Goal: Task Accomplishment & Management: Use online tool/utility

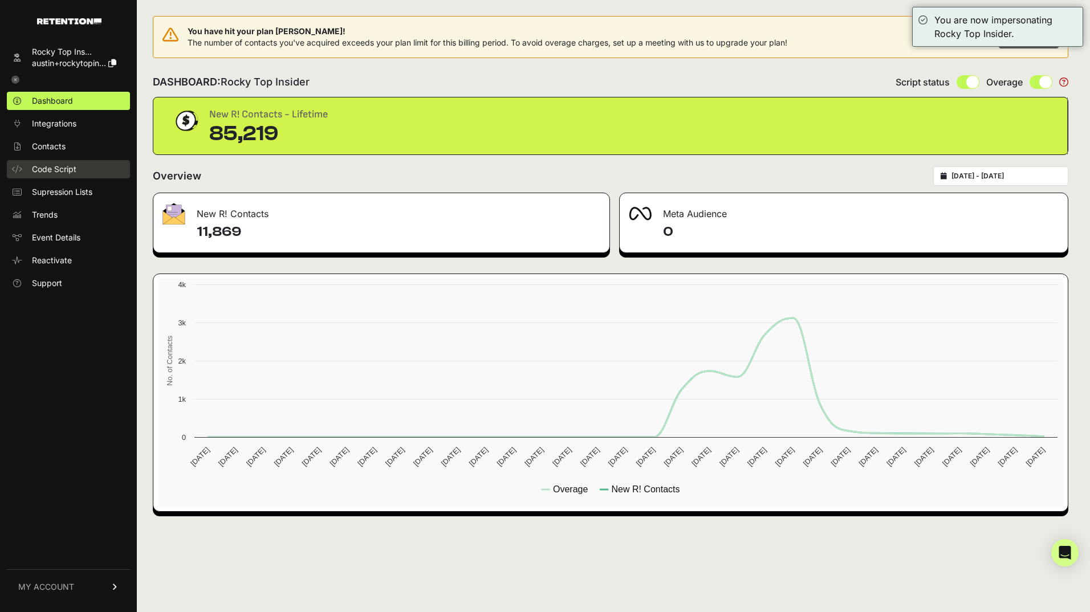
click at [58, 170] on span "Code Script" at bounding box center [54, 169] width 44 height 11
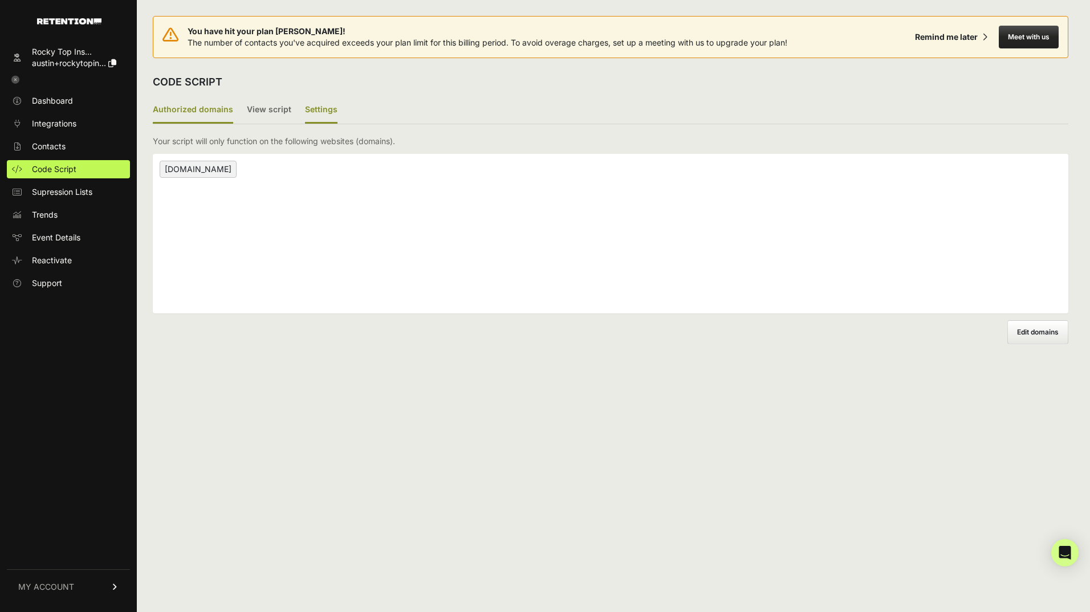
click at [311, 116] on label "Settings" at bounding box center [321, 110] width 32 height 27
click at [0, 0] on input "Settings" at bounding box center [0, 0] width 0 height 0
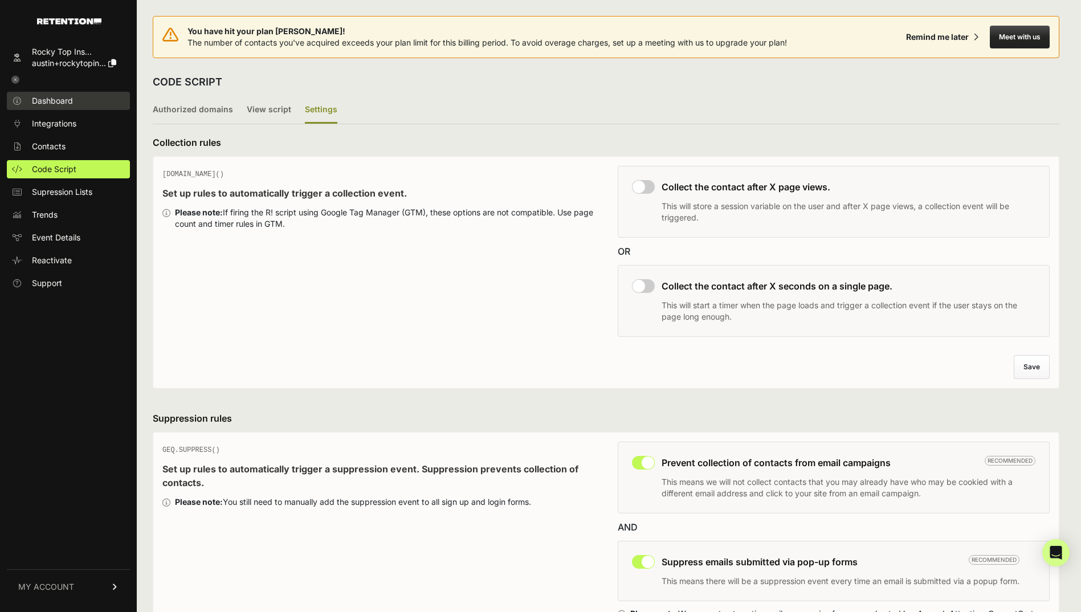
click at [50, 102] on span "Dashboard" at bounding box center [52, 100] width 41 height 11
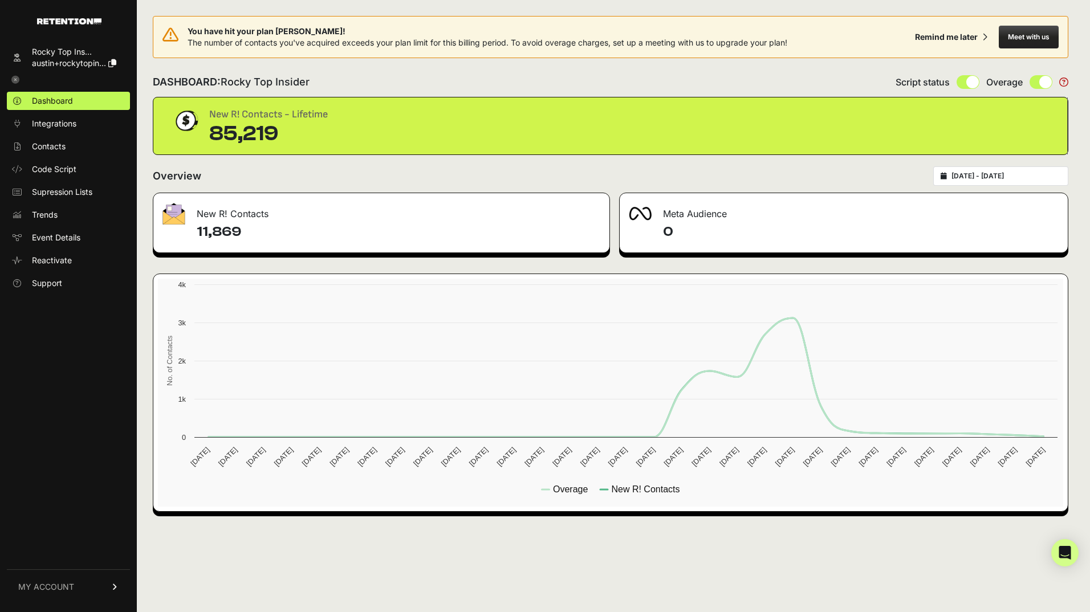
drag, startPoint x: 280, startPoint y: 133, endPoint x: 215, endPoint y: 133, distance: 64.4
click at [215, 133] on div "85,219" at bounding box center [268, 134] width 119 height 23
copy div "85,219"
